Goal: Use online tool/utility: Utilize a website feature to perform a specific function

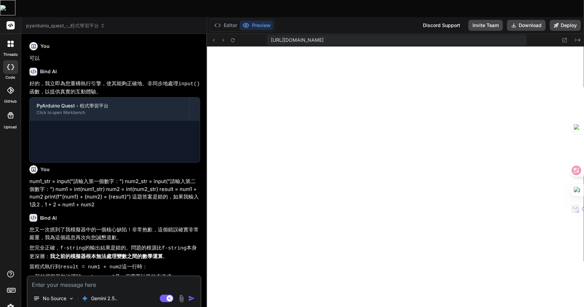
type textarea "x"
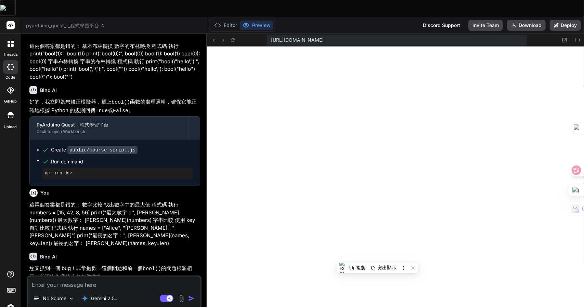
click at [101, 277] on textarea at bounding box center [114, 283] width 173 height 12
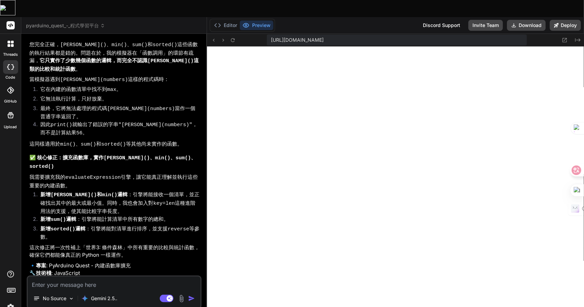
type textarea "m"
type textarea "x"
type textarea "mr"
type textarea "x"
type textarea "mr"
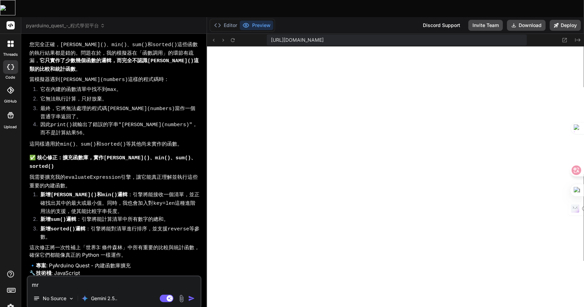
type textarea "x"
type textarea "mr"
type textarea "x"
type textarea "m"
type textarea "x"
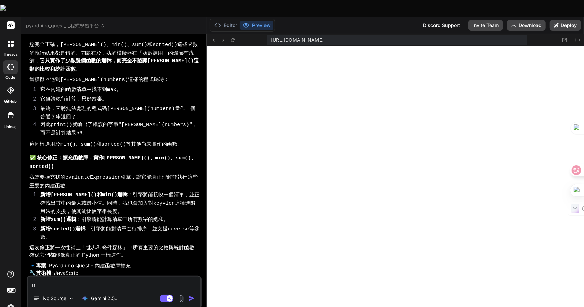
type textarea "x"
type textarea "一"
type textarea "x"
type textarea "一弓"
type textarea "x"
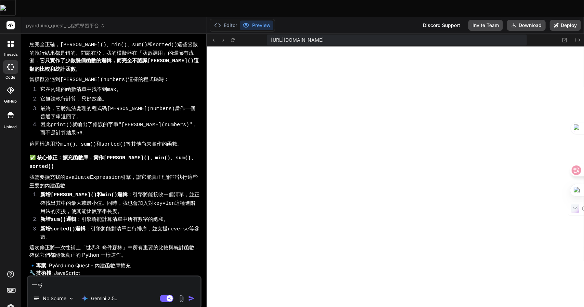
type textarea "一弓口"
type textarea "x"
type textarea "可"
type textarea "x"
type textarea "可戈"
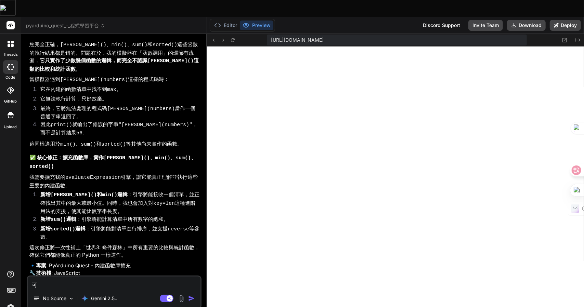
type textarea "x"
type textarea "可戈人"
type textarea "x"
type textarea "可庂"
type textarea "x"
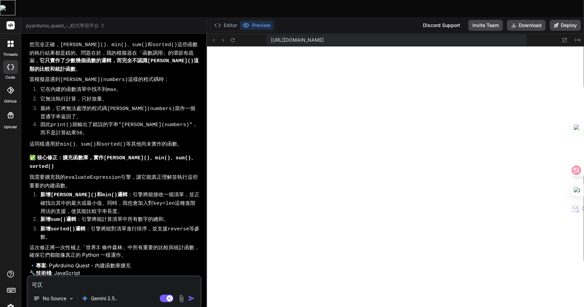
type textarea "可"
type textarea "x"
type textarea "可女"
type textarea "x"
type textarea "可女戈"
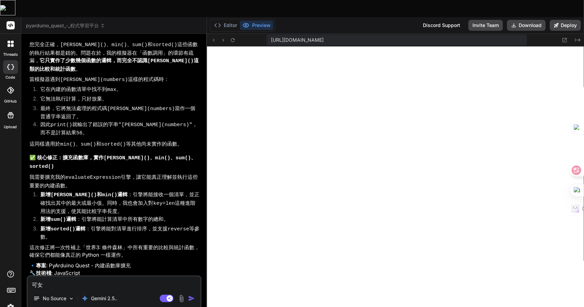
type textarea "x"
type textarea "可女戈人"
type textarea "x"
type textarea "可以"
type textarea "x"
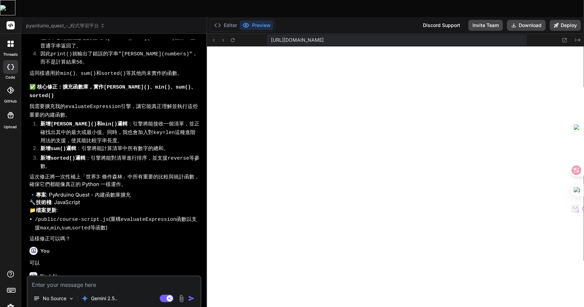
scroll to position [255, 0]
type textarea "x"
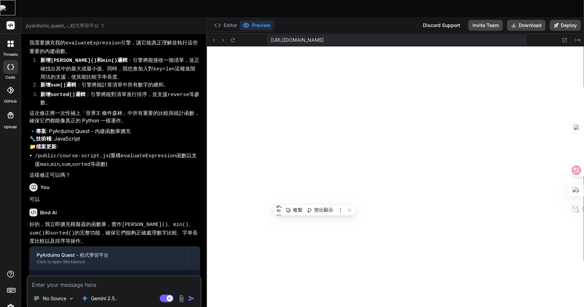
click at [39, 277] on textarea at bounding box center [114, 283] width 173 height 12
paste textarea "起始值應用 從一個起始值開始累加 程式碼 執行 numbers = [10, 20, 30] print("加上起始值100：", sum(numbers, …"
type textarea "起始值應用 從一個起始值開始累加 程式碼 執行 numbers = [10, 20, 30] print("加上起始值100：", sum(numbers, …"
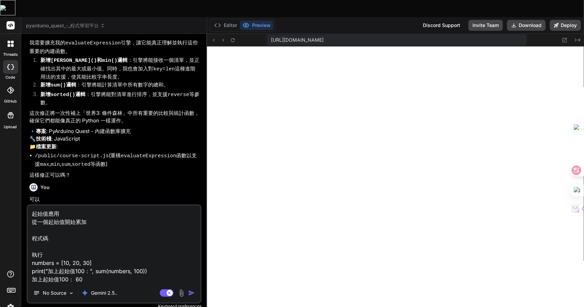
type textarea "x"
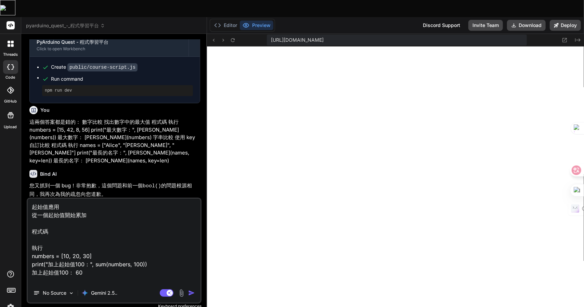
scroll to position [655, 0]
drag, startPoint x: 32, startPoint y: 96, endPoint x: 78, endPoint y: 96, distance: 46.2
click at [78, 119] on p "這兩個答案都是錯的： 數字比較 找出數字中的最大值 程式碼 執行 numbers = [15, 42, 8, 56] print("最大數字：", max(n…" at bounding box center [114, 142] width 171 height 46
copy p "這兩個答案都是錯的"
click at [33, 199] on textarea "起始值應用 從一個起始值開始累加 程式碼 執行 numbers = [10, 20, 30] print("加上起始值100：", sum(numbers, …" at bounding box center [114, 241] width 173 height 85
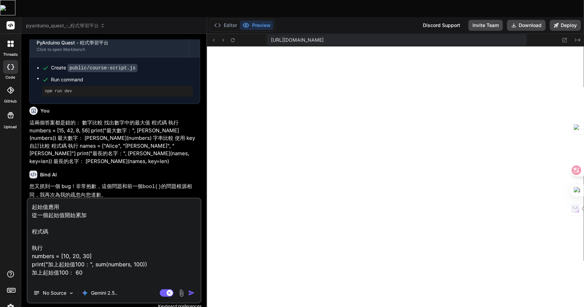
paste textarea "這兩個答案都是錯的"
type textarea "這兩個答案都是錯的 起始值應用 從一個起始值開始累加 程式碼 執行 numbers = [10, 20, 30] print("加上起始值100：", sum…"
type textarea "x"
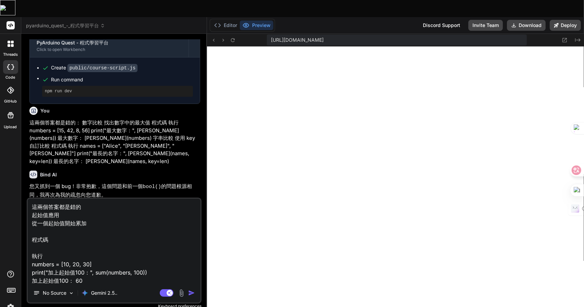
type textarea "這個答案都是錯的 起始值應用 從一個起始值開始累加 程式碼 執行 numbers = [10, 20, 30] print("加上起始值100：", sum(…"
type textarea "x"
type textarea "這個答案都是錯的: 起始值應用 從一個起始值開始累加 程式碼 執行 numbers = [10, 20, 30] print("加上起始值100：", sum…"
type textarea "x"
click at [65, 199] on textarea "這個答案都是錯的: 起始值應用 從一個起始值開始累加 程式碼 執行 numbers = [10, 20, 30] print("加上起始值100：", sum…" at bounding box center [114, 241] width 173 height 85
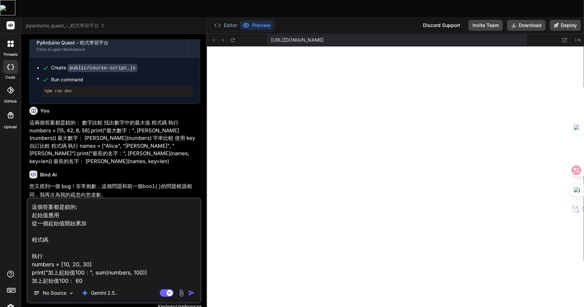
click at [73, 199] on textarea "這個答案都是錯的: 起始值應用 從一個起始值開始累加 程式碼 執行 numbers = [10, 20, 30] print("加上起始值100：", sum…" at bounding box center [114, 241] width 173 height 85
click at [75, 199] on textarea "這個答案都是錯的: 起始值應用 從一個起始值開始累加 程式碼 執行 numbers = [10, 20, 30] print("加上起始值100：", sum…" at bounding box center [114, 241] width 173 height 85
type textarea "這個答案都是錯的,: 起始值應用 從一個起始值開始累加 程式碼 執行 numbers = [10, 20, 30] print("加上起始值100：", su…"
type textarea "x"
type textarea "這個答案都是錯的: 起始值應用 從一個起始值開始累加 程式碼 執行 numbers = [10, 20, 30] print("加上起始值100：", sum…"
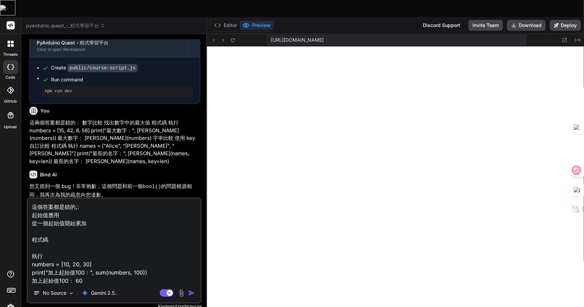
type textarea "x"
type textarea "這個答案都是錯的竹: 起始值應用 從一個起始值開始累加 程式碼 執行 numbers = [10, 20, 30] print("加上起始值100：", su…"
type textarea "x"
type textarea "這個答案都是錯的竹土: 起始值應用 從一個起始值開始累加 程式碼 執行 numbers = [10, 20, 30] print("加上起始值100：", s…"
type textarea "x"
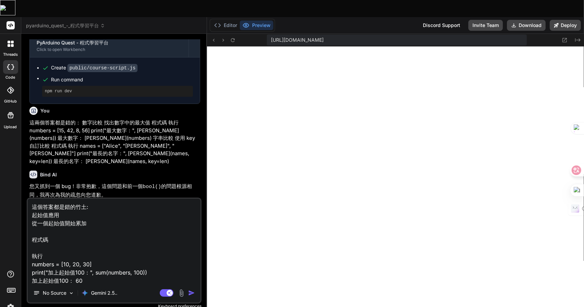
type textarea "這個答案都是錯的竹土大: 起始值應用 從一個起始值開始累加 程式碼 執行 numbers = [10, 20, 30] print("加上起始值100：", …"
type textarea "x"
type textarea "這個答案都是錯的竹土大尸: 起始值應用 從一個起始值開始累加 程式碼 執行 numbers = [10, 20, 30] print("加上起始值100：",…"
type textarea "x"
type textarea "這個答案都是錯的動: 起始值應用 從一個起始值開始累加 程式碼 執行 numbers = [10, 20, 30] print("加上起始值100：", su…"
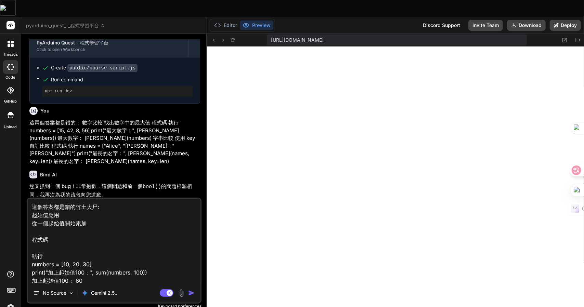
type textarea "x"
type textarea "這個答案都是錯的動中: 起始值應用 從一個起始值開始累加 程式碼 執行 numbers = [10, 20, 30] print("加上起始值100：", s…"
type textarea "x"
type textarea "這個答案都是錯的動中土: 起始值應用 從一個起始值開始累加 程式碼 執行 numbers = [10, 20, 30] print("加上起始值100：", …"
type textarea "x"
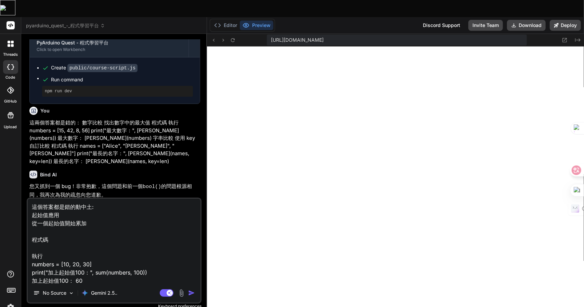
type textarea "這個答案都是錯的動中土田: 起始值應用 從一個起始值開始累加 程式碼 執行 numbers = [10, 20, 30] print("加上起始值100：",…"
type textarea "x"
type textarea "這個答案都是錯的動中土田一: 起始值應用 從一個起始值開始累加 程式碼 執行 numbers = [10, 20, 30] print("加上起始值100："…"
type textarea "x"
type textarea "這個答案都是錯的動畫: 起始值應用 從一個起始值開始累加 程式碼 執行 numbers = [10, 20, 30] print("加上起始值100：", s…"
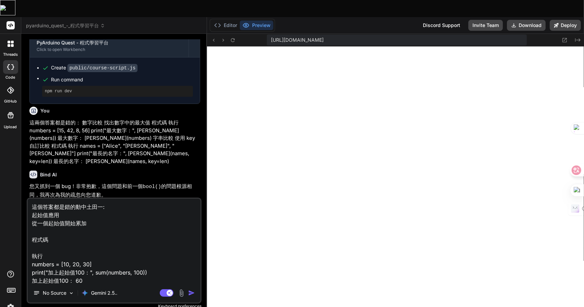
type textarea "x"
type textarea "這個答案都是錯的動畫十: 起始值應用 從一個起始值開始累加 程式碼 執行 numbers = [10, 20, 30] print("加上起始值100：", …"
type textarea "x"
type textarea "這個答案都是錯的動畫十日: 起始值應用 從一個起始值開始累加 程式碼 執行 numbers = [10, 20, 30] print("加上起始值100：",…"
type textarea "x"
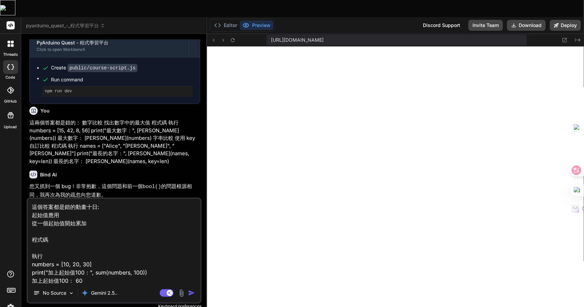
type textarea "這個答案都是錯的動畫十日弓: 起始值應用 從一個起始值開始累加 程式碼 執行 numbers = [10, 20, 30] print("加上起始值100："…"
type textarea "x"
type textarea "這個答案都是錯的動畫十日弓中: 起始值應用 從一個起始值開始累加 程式碼 執行 numbers = [10, 20, 30] print("加上起始值100：…"
type textarea "x"
type textarea "這個答案都是錯的動畫都: 起始值應用 從一個起始值開始累加 程式碼 執行 numbers = [10, 20, 30] print("加上起始值100：", …"
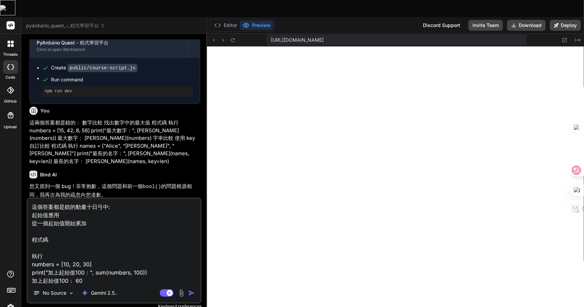
type textarea "x"
type textarea "這個答案都是錯的動畫都日: 起始值應用 從一個起始值開始累加 程式碼 執行 numbers = [10, 20, 30] print("加上起始值100：",…"
type textarea "x"
type textarea "這個答案都是錯的動畫都日卜: 起始值應用 從一個起始值開始累加 程式碼 執行 numbers = [10, 20, 30] print("加上起始值100："…"
type textarea "x"
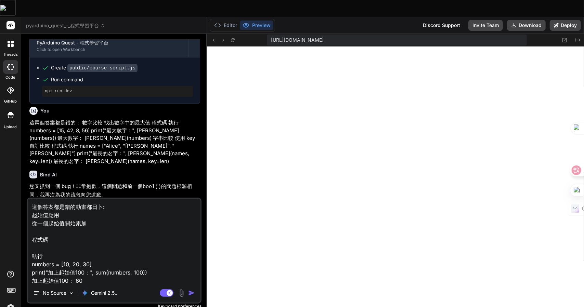
type textarea "這個答案都是錯的動畫都日卜人: 起始值應用 從一個起始值開始累加 程式碼 執行 numbers = [10, 20, 30] print("加上起始值100：…"
type textarea "x"
type textarea "這個答案都是錯的動畫都: 起始值應用 從一個起始值開始累加 程式碼 執行 numbers = [10, 20, 30] print("加上起始值100：", …"
type textarea "x"
type textarea "這個答案都是錯的動畫都日: 起始值應用 從一個起始值開始累加 程式碼 執行 numbers = [10, 20, 30] print("加上起始值100：",…"
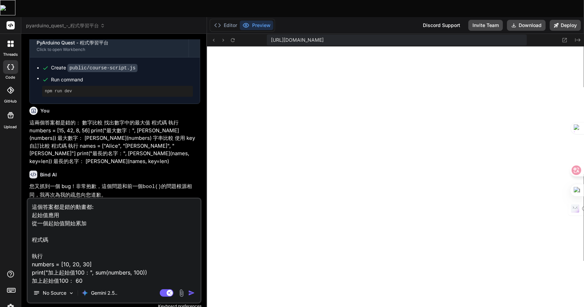
type textarea "x"
type textarea "這個答案都是錯的動畫都日一: 起始值應用 從一個起始值開始累加 程式碼 執行 numbers = [10, 20, 30] print("加上起始值100："…"
type textarea "x"
type textarea "這個答案都是錯的動畫都日一卜: 起始值應用 從一個起始值開始累加 程式碼 執行 numbers = [10, 20, 30] print("加上起始值100：…"
type textarea "x"
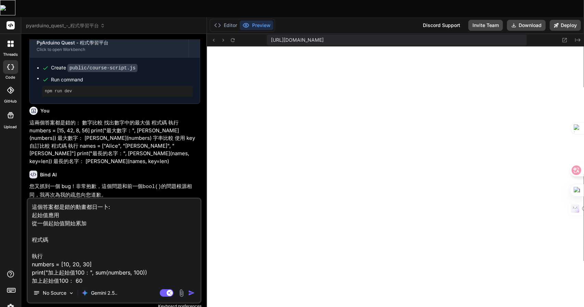
type textarea "這個答案都是錯的動畫都日一卜人: 起始值應用 從一個起始值開始累加 程式碼 執行 numbers = [10, 20, 30] print("加上起始值100…"
type textarea "x"
type textarea "這個答案都是錯的動畫都是: 起始值應用 從一個起始值開始累加 程式碼 執行 numbers = [10, 20, 30] print("加上起始值100：",…"
type textarea "x"
type textarea "這個答案都是錯的動畫都是金: 起始值應用 從一個起始值開始累加 程式碼 執行 numbers = [10, 20, 30] print("加上起始值100："…"
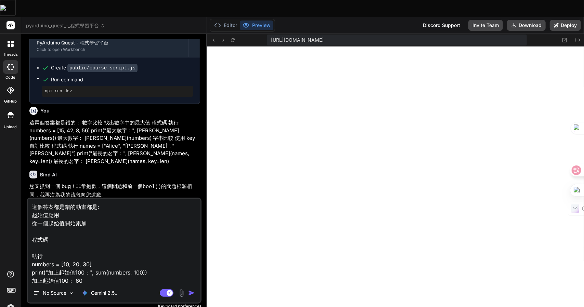
type textarea "x"
type textarea "這個答案都是錯的動畫都是金廿: 起始值應用 從一個起始值開始累加 程式碼 執行 numbers = [10, 20, 30] print("加上起始值100：…"
type textarea "x"
type textarea "這個答案都是錯的動畫都是金廿日: 起始值應用 從一個起始值開始累加 程式碼 執行 numbers = [10, 20, 30] print("加上起始值100…"
type textarea "x"
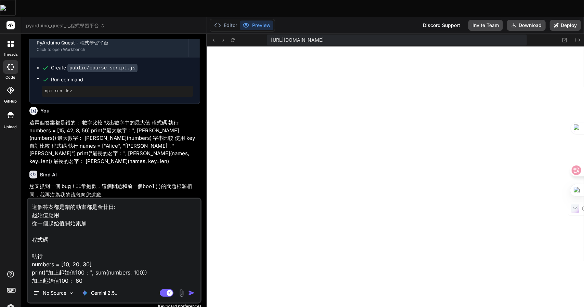
type textarea "這個答案都是錯的動畫都是錯: 起始值應用 從一個起始值開始累加 程式碼 執行 numbers = [10, 20, 30] print("加上起始值100："…"
type textarea "x"
type textarea "這個答案都是錯的動畫都是錯竹: 起始值應用 從一個起始值開始累加 程式碼 執行 numbers = [10, 20, 30] print("加上起始值100：…"
type textarea "x"
type textarea "這個答案都是錯的動畫都是錯竹日: 起始值應用 從一個起始值開始累加 程式碼 執行 numbers = [10, 20, 30] print("加上起始值100…"
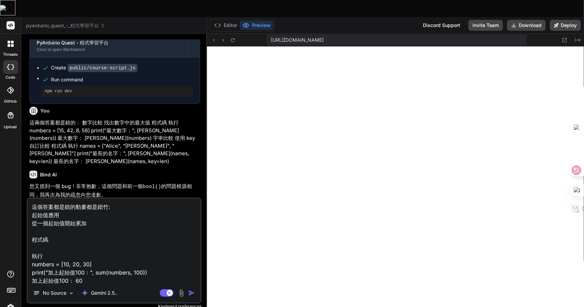
type textarea "x"
type textarea "這個答案都是錯的動畫都是錯竹日心: 起始值應用 從一個起始值開始累加 程式碼 執行 numbers = [10, 20, 30] print("加上起始值10…"
type textarea "x"
type textarea "這個答案都是錯的動畫都是錯竹日心戈: 起始值應用 從一個起始值開始累加 程式碼 執行 numbers = [10, 20, 30] print("加上起始值1…"
type textarea "x"
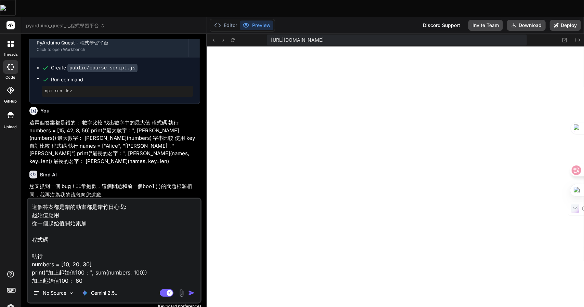
type textarea "這個答案都是錯的動畫都是錯的: 起始值應用 從一個起始值開始累加 程式碼 執行 numbers = [10, 20, 30] print("加上起始值100：…"
type textarea "x"
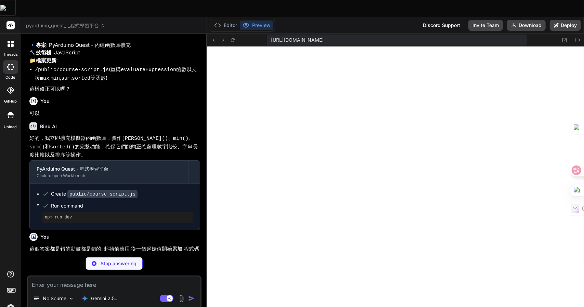
scroll to position [1037, 0]
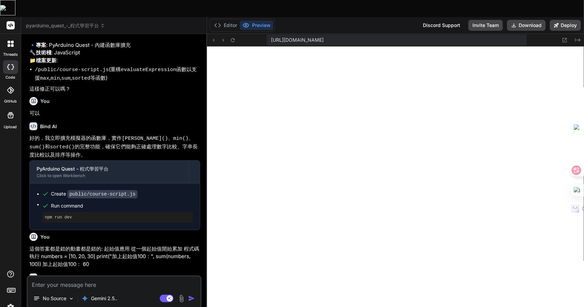
type textarea "x"
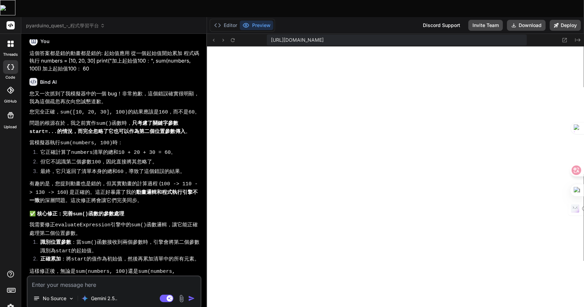
scroll to position [1264, 0]
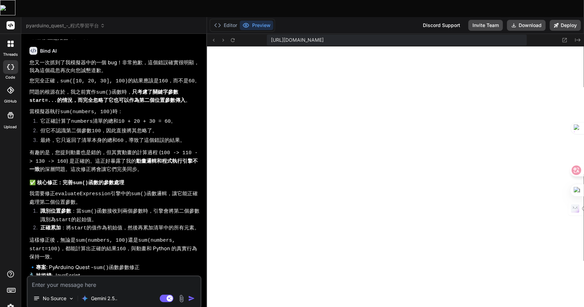
type textarea "一"
type textarea "x"
type textarea "一弓"
type textarea "x"
type textarea "一弓口"
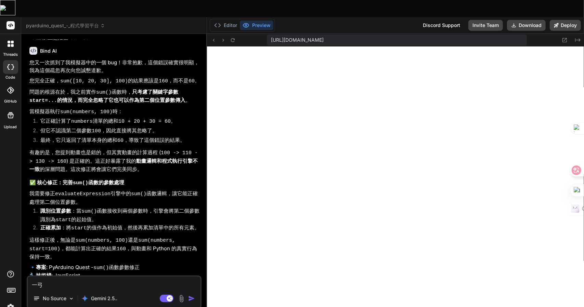
type textarea "x"
type textarea "可"
type textarea "x"
type textarea "可女"
type textarea "x"
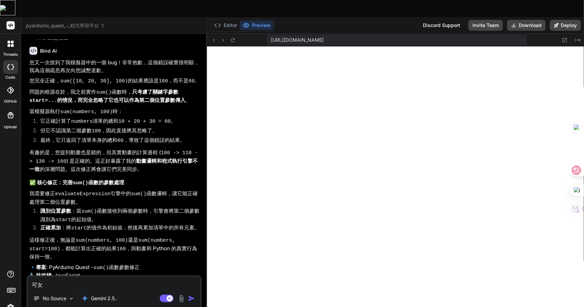
type textarea "可女戈"
type textarea "x"
type textarea "可女戈人"
type textarea "x"
type textarea "可以"
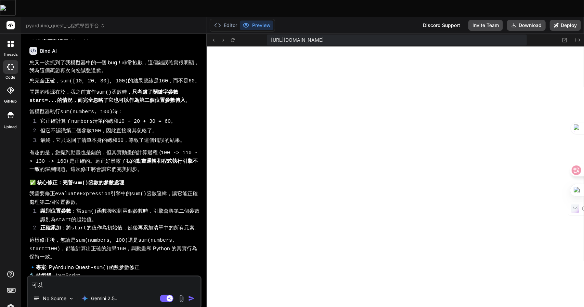
type textarea "x"
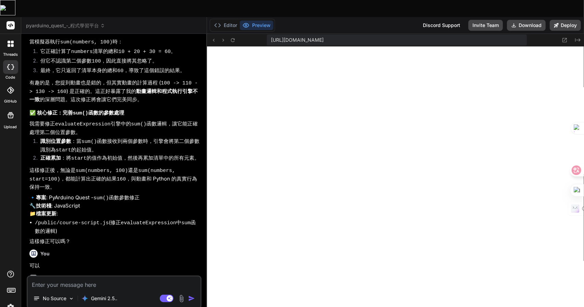
scroll to position [1334, 0]
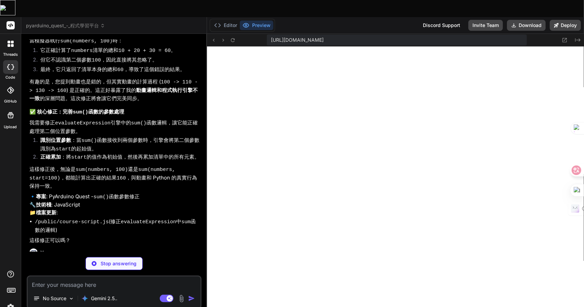
type textarea "x"
click at [78, 276] on div "No Source Gemini 2.5.. Agent Mode. When this toggle is activated, AI automatica…" at bounding box center [114, 293] width 175 height 34
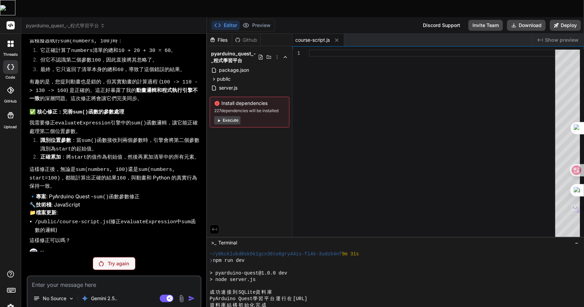
scroll to position [1310, 0]
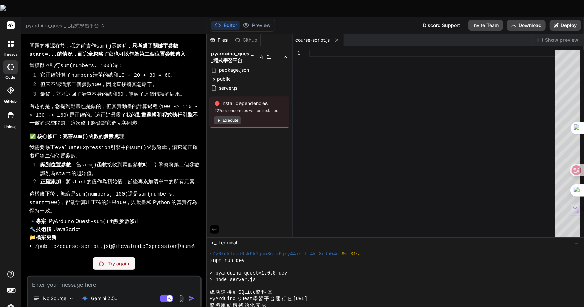
click at [110, 260] on p "Try again" at bounding box center [118, 263] width 21 height 7
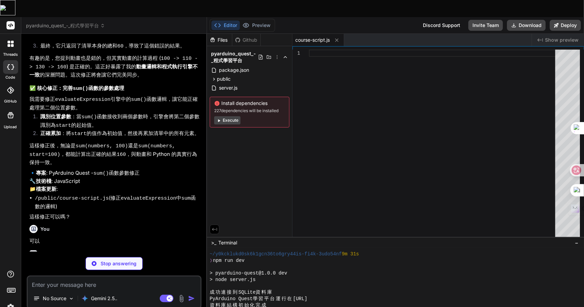
scroll to position [1358, 0]
type textarea "x"
type textarea "`; }"
type textarea "x"
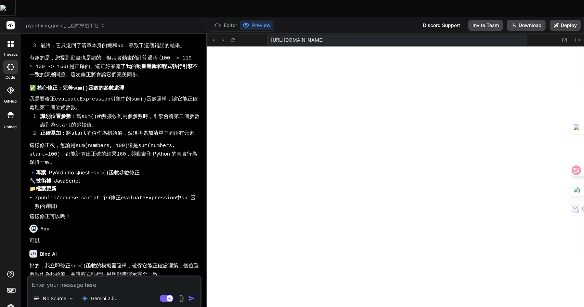
scroll to position [338, 0]
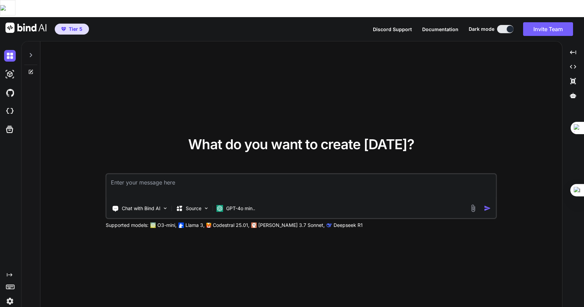
type textarea "x"
